Goal: Task Accomplishment & Management: Use online tool/utility

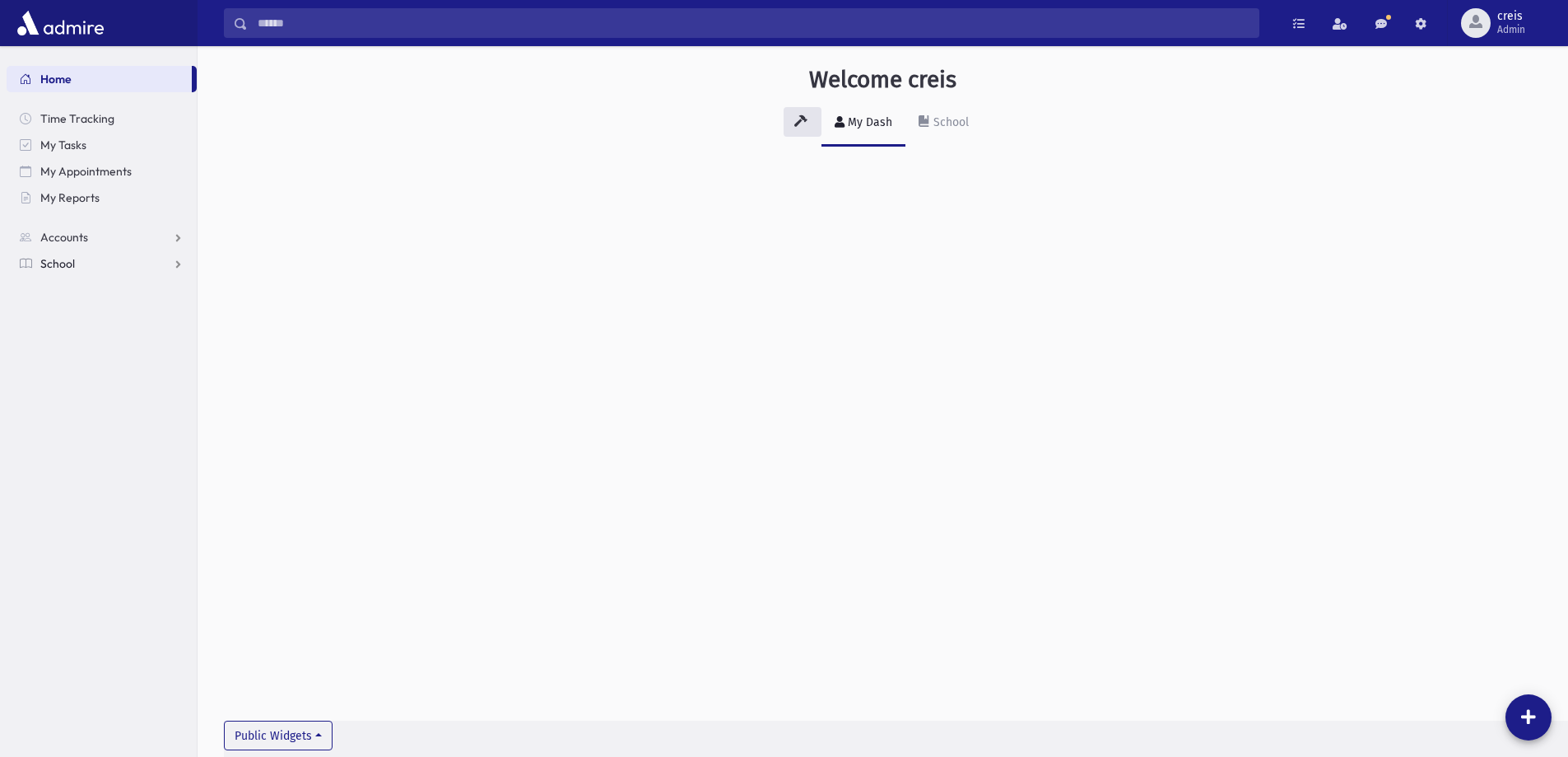
click at [53, 263] on span "School" at bounding box center [58, 264] width 35 height 15
click at [66, 285] on span "Students" at bounding box center [72, 290] width 45 height 15
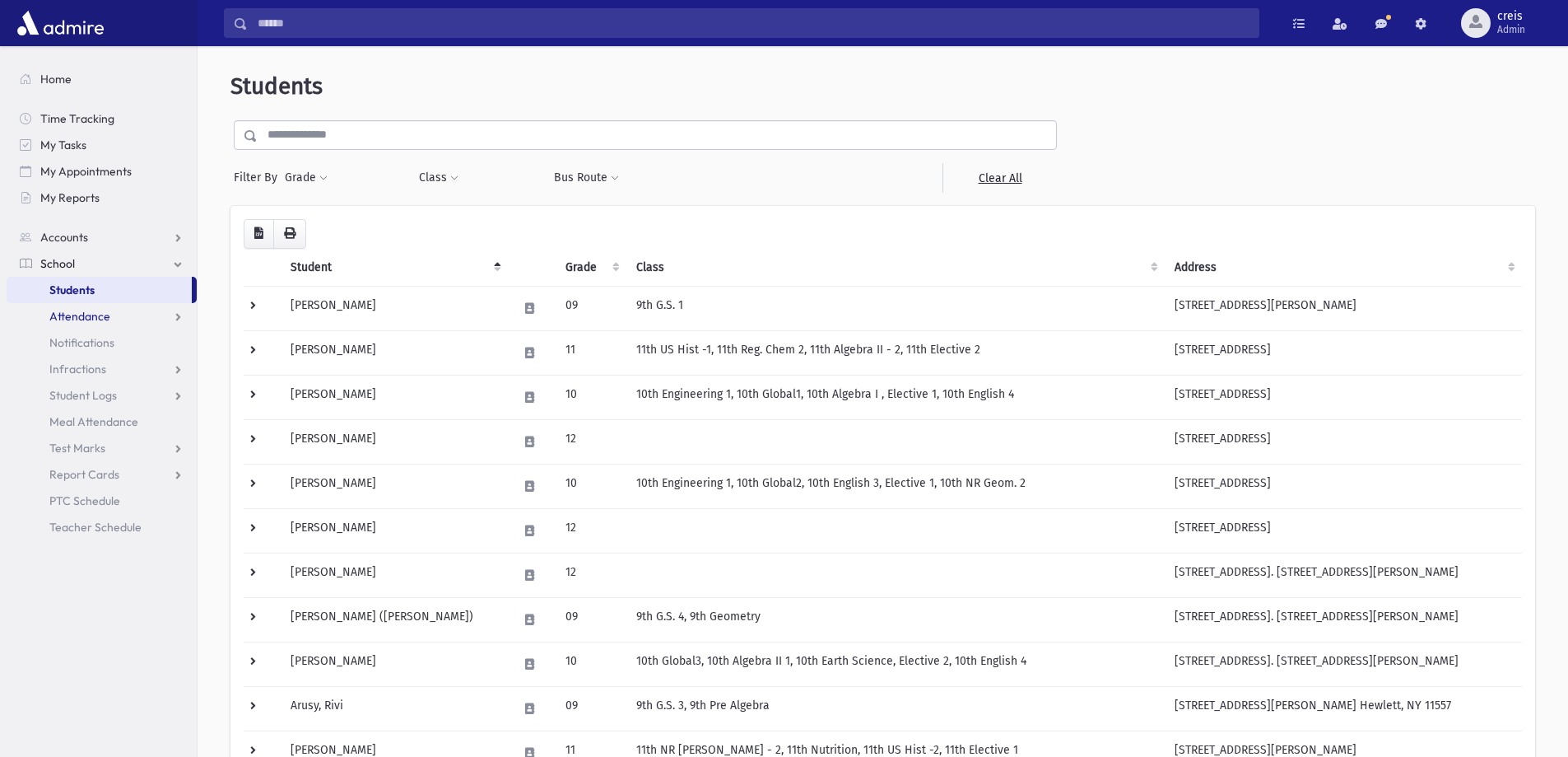
click at [75, 319] on span "Attendance" at bounding box center [79, 316] width 61 height 15
click at [73, 339] on span "Entry" at bounding box center [77, 343] width 28 height 15
